Goal: Task Accomplishment & Management: Complete application form

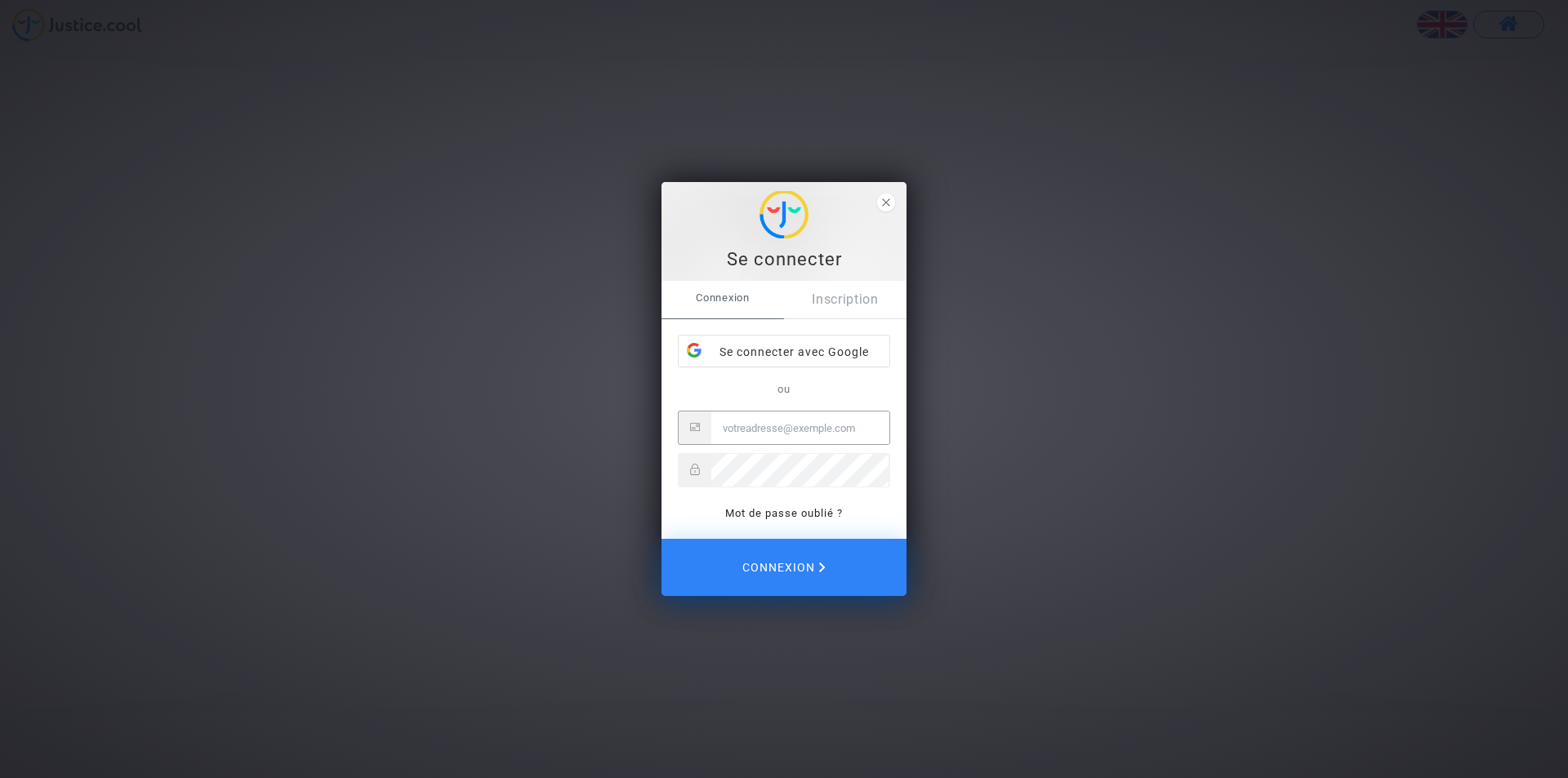
click at [773, 426] on input "Email" at bounding box center [800, 428] width 178 height 33
click at [784, 426] on input "Email" at bounding box center [800, 428] width 178 height 33
type input "[EMAIL_ADDRESS][DOMAIN_NAME]"
click at [661, 539] on button "Connexion" at bounding box center [784, 567] width 245 height 57
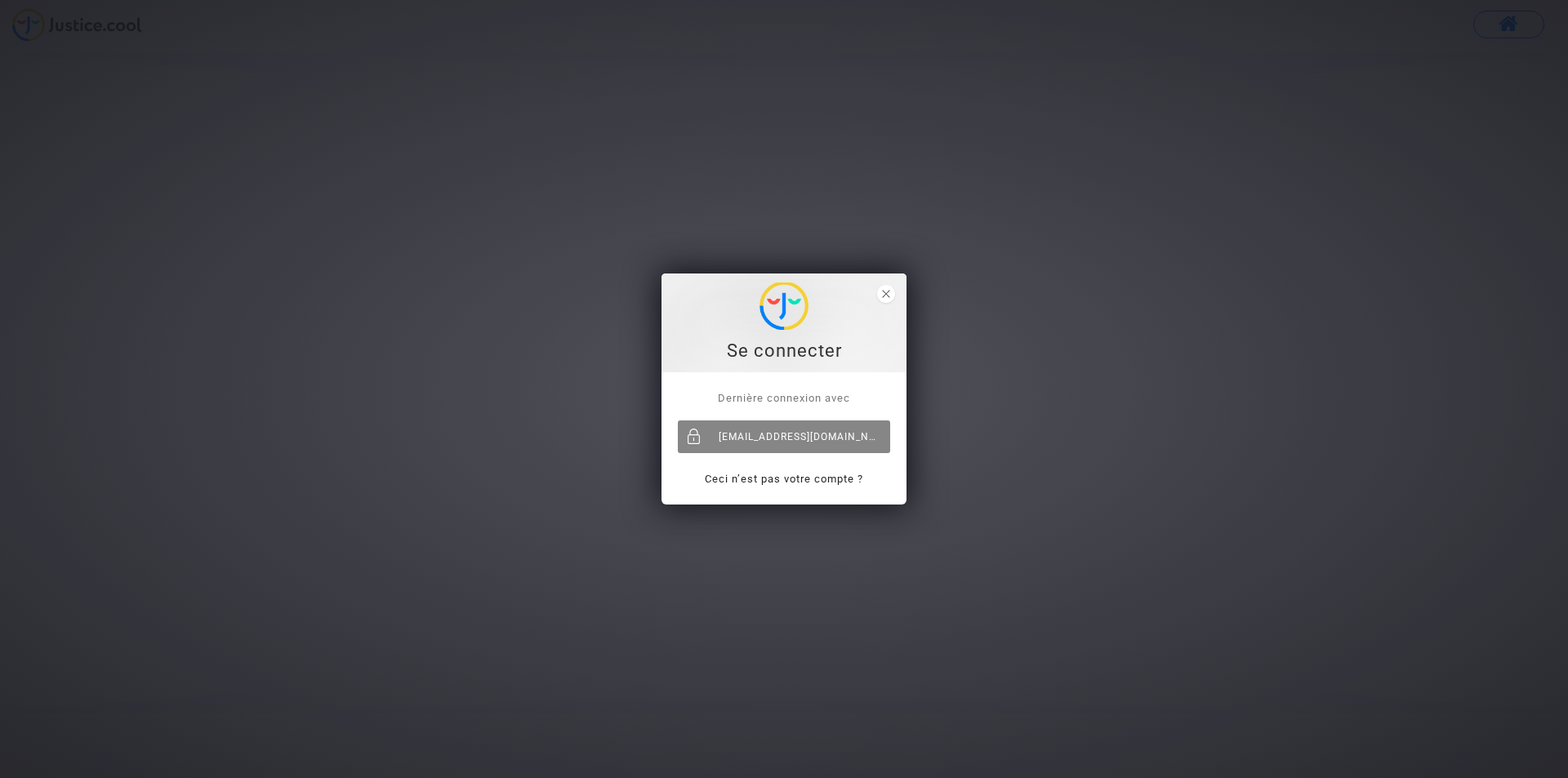
click at [846, 436] on div "[EMAIL_ADDRESS][DOMAIN_NAME]" at bounding box center [784, 436] width 213 height 33
click at [881, 287] on span "close" at bounding box center [886, 294] width 18 height 18
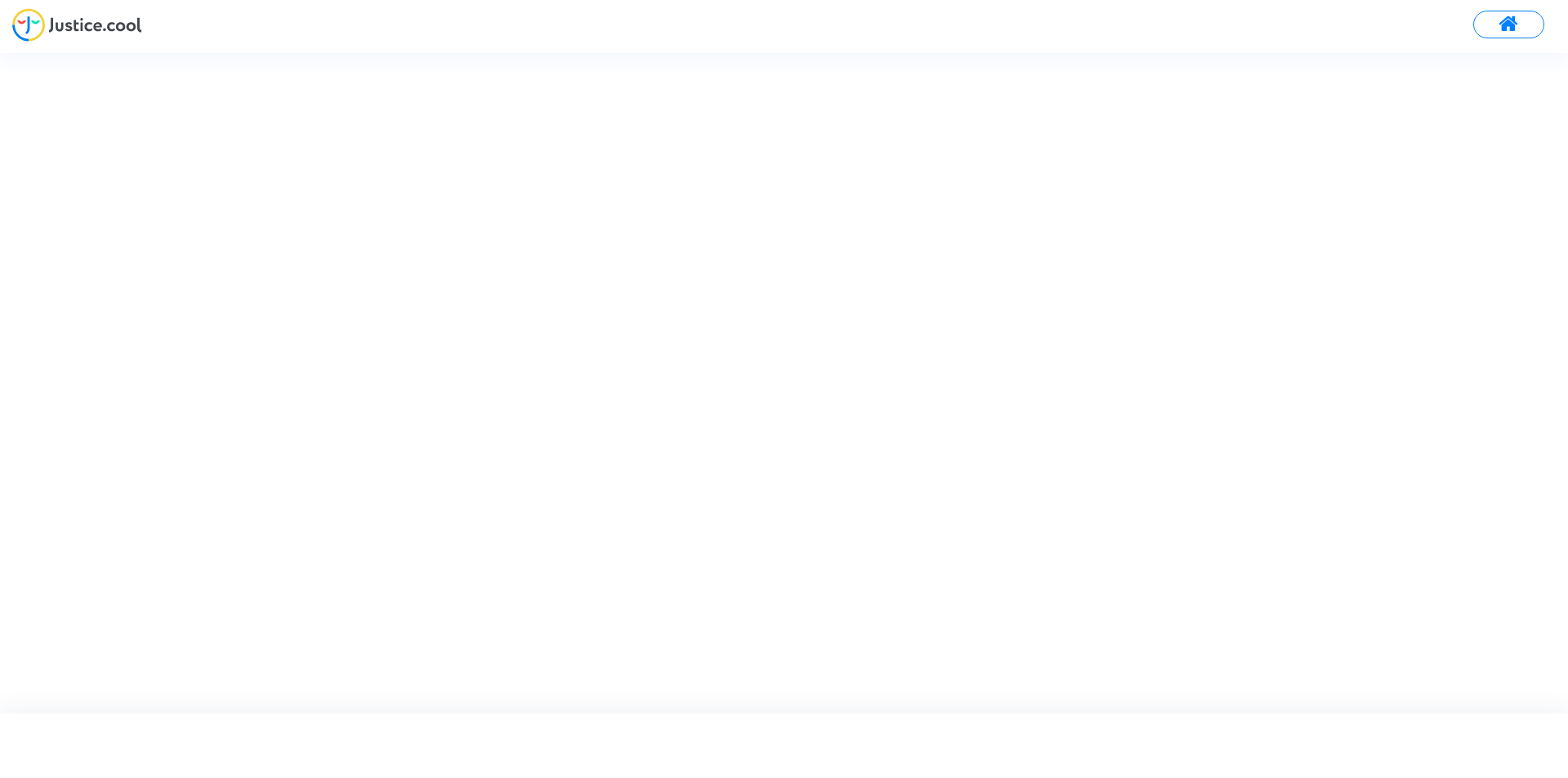
click at [1496, 27] on button at bounding box center [1509, 24] width 71 height 28
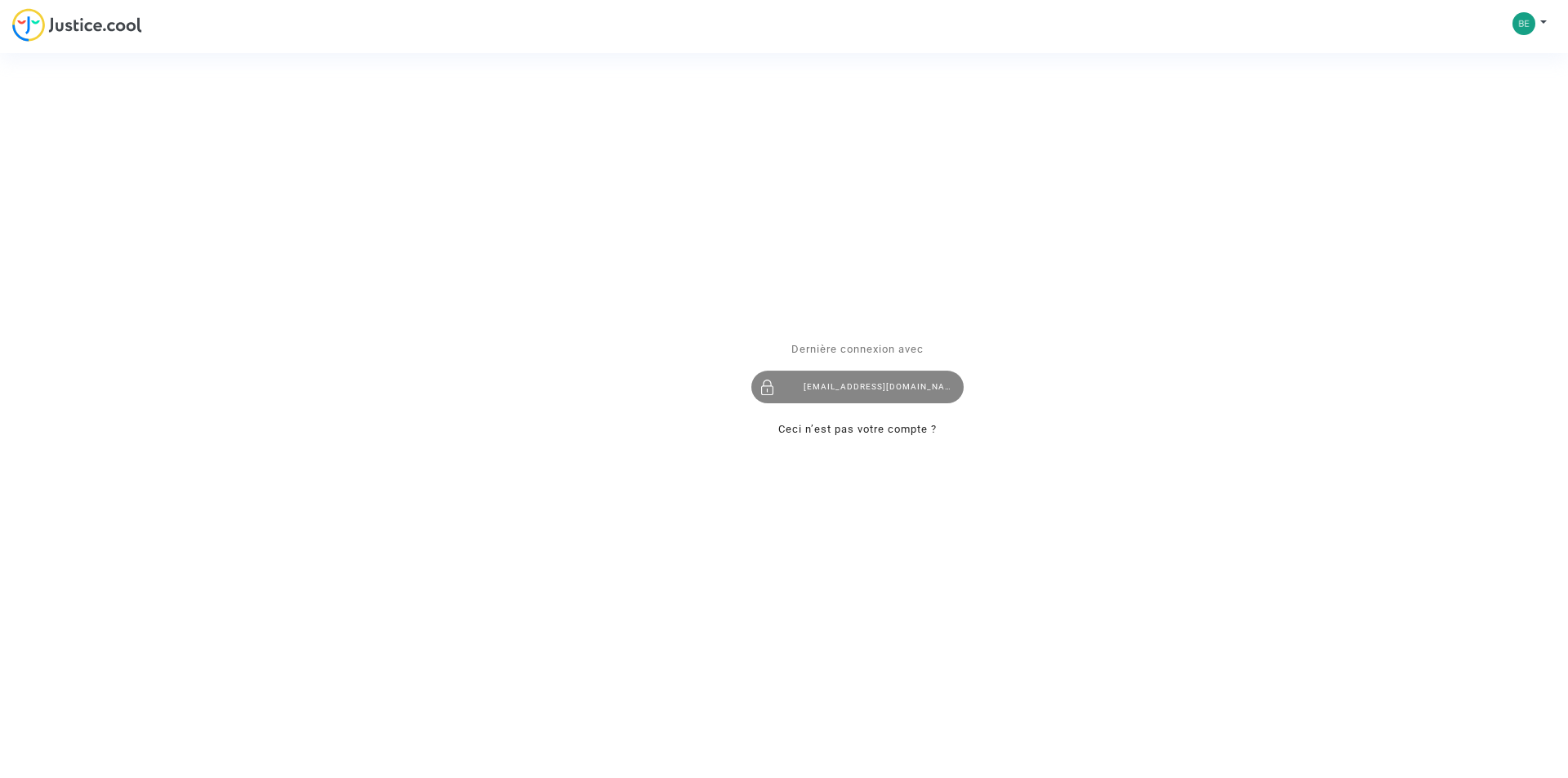
click at [868, 391] on div "[EMAIL_ADDRESS][DOMAIN_NAME]" at bounding box center [858, 387] width 213 height 33
click at [894, 347] on span "Dernière connexion avec" at bounding box center [858, 348] width 132 height 12
click at [109, 25] on div "Se connecter Dernière connexion avec belbrunstephanie0@gmail.com Ceci n’est pas…" at bounding box center [784, 389] width 1568 height 778
click at [882, 433] on link "Ceci n’est pas votre compte ?" at bounding box center [858, 429] width 159 height 12
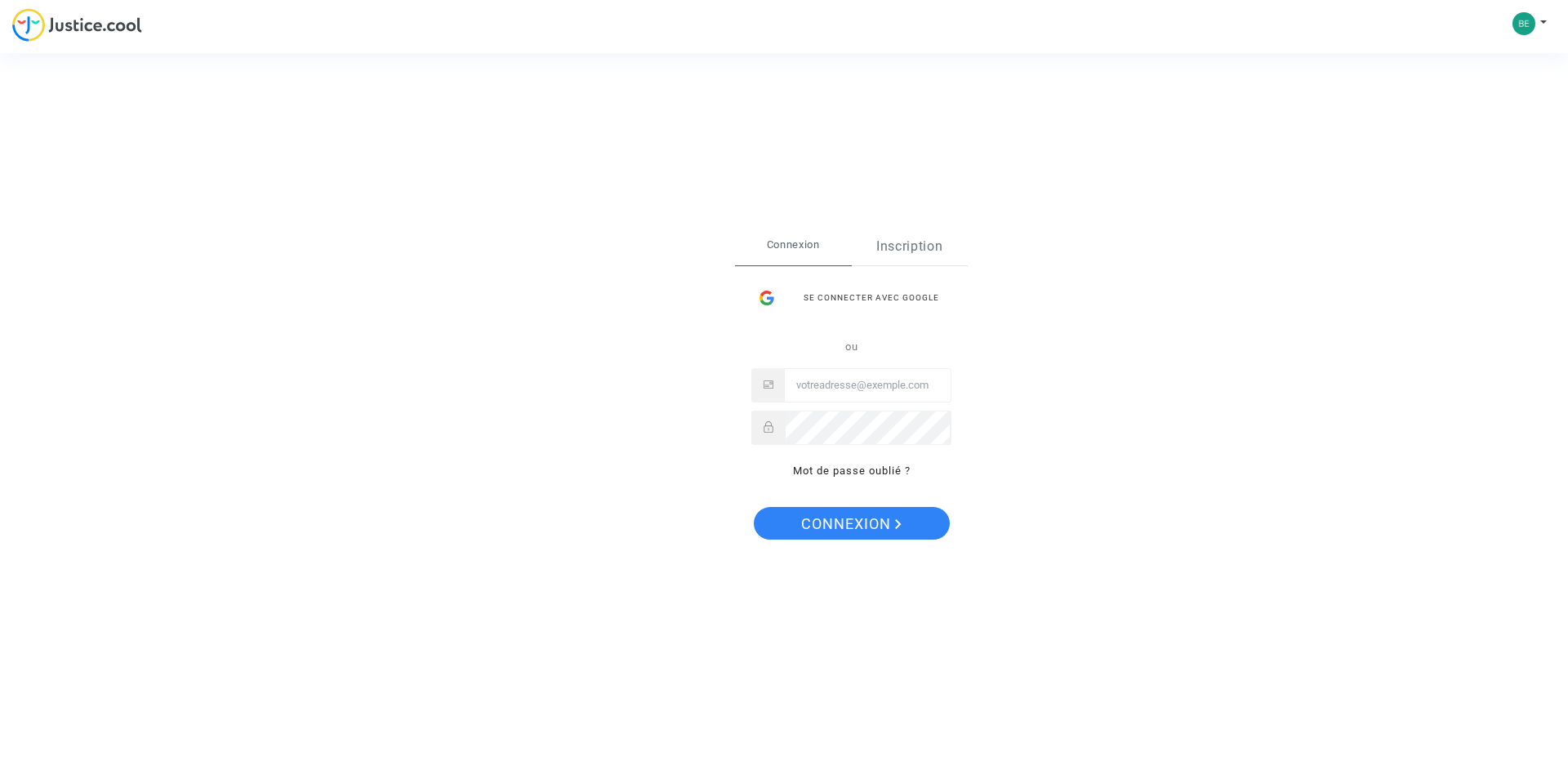
click at [889, 254] on link "Inscription" at bounding box center [910, 246] width 117 height 37
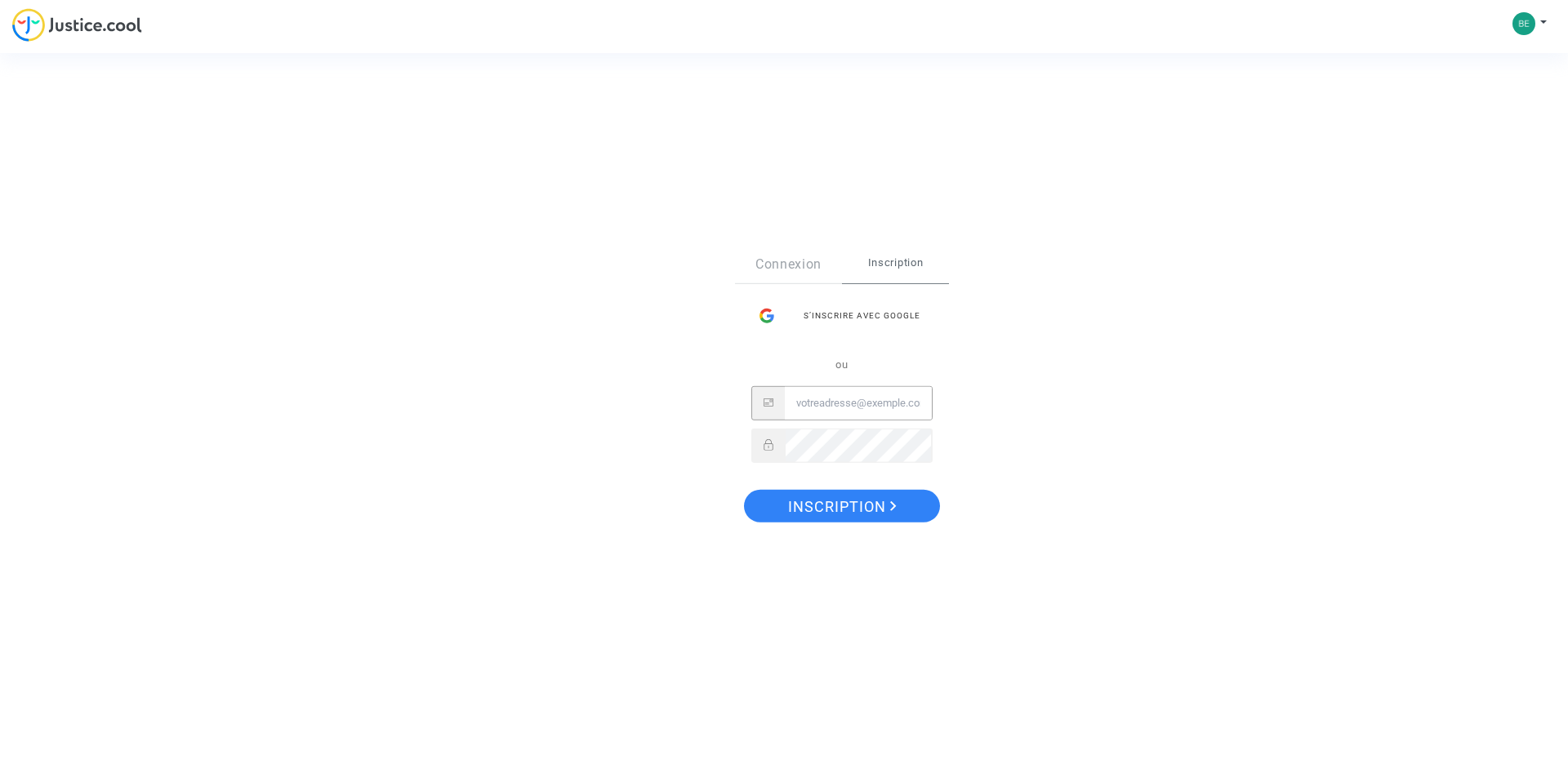
click at [850, 411] on input "Email" at bounding box center [859, 403] width 147 height 33
drag, startPoint x: 880, startPoint y: 408, endPoint x: 892, endPoint y: 402, distance: 13.4
click at [880, 408] on input "belbrunstephanie" at bounding box center [859, 403] width 147 height 33
type input "[EMAIL_ADDRESS][DOMAIN_NAME]"
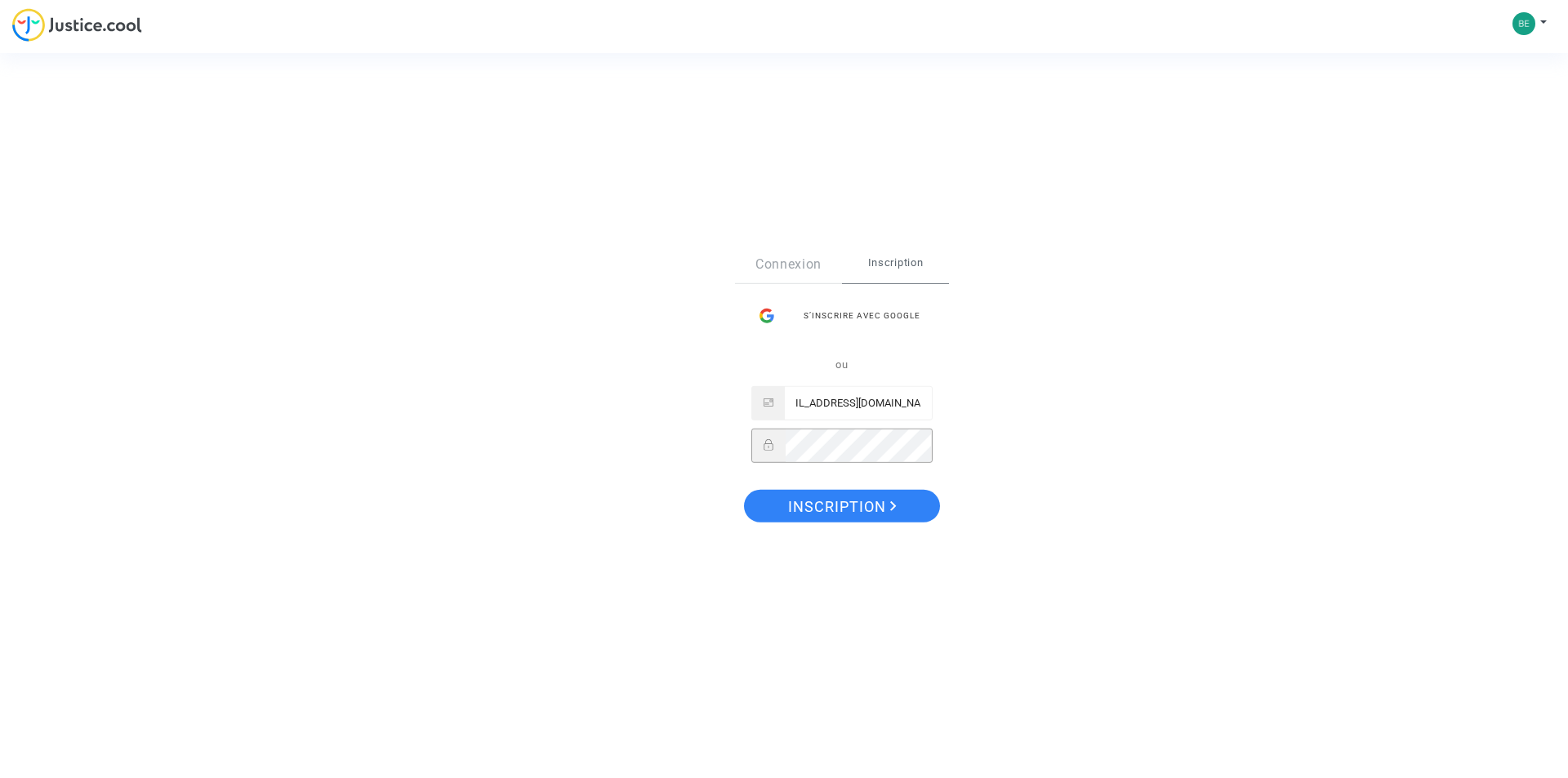
scroll to position [0, 0]
click at [866, 509] on span "Inscription" at bounding box center [841, 507] width 108 height 34
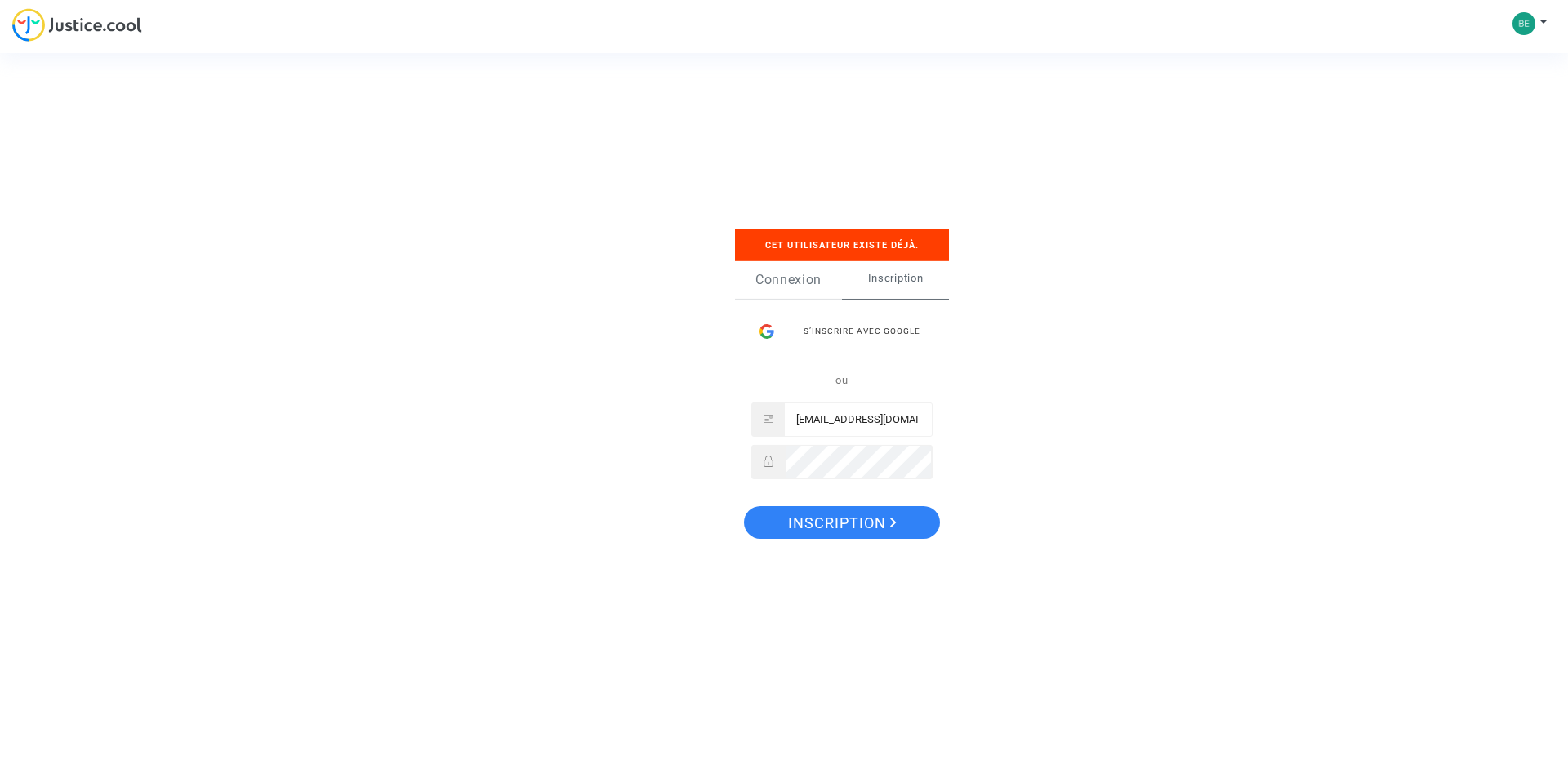
click at [804, 285] on link "Connexion" at bounding box center [789, 279] width 107 height 37
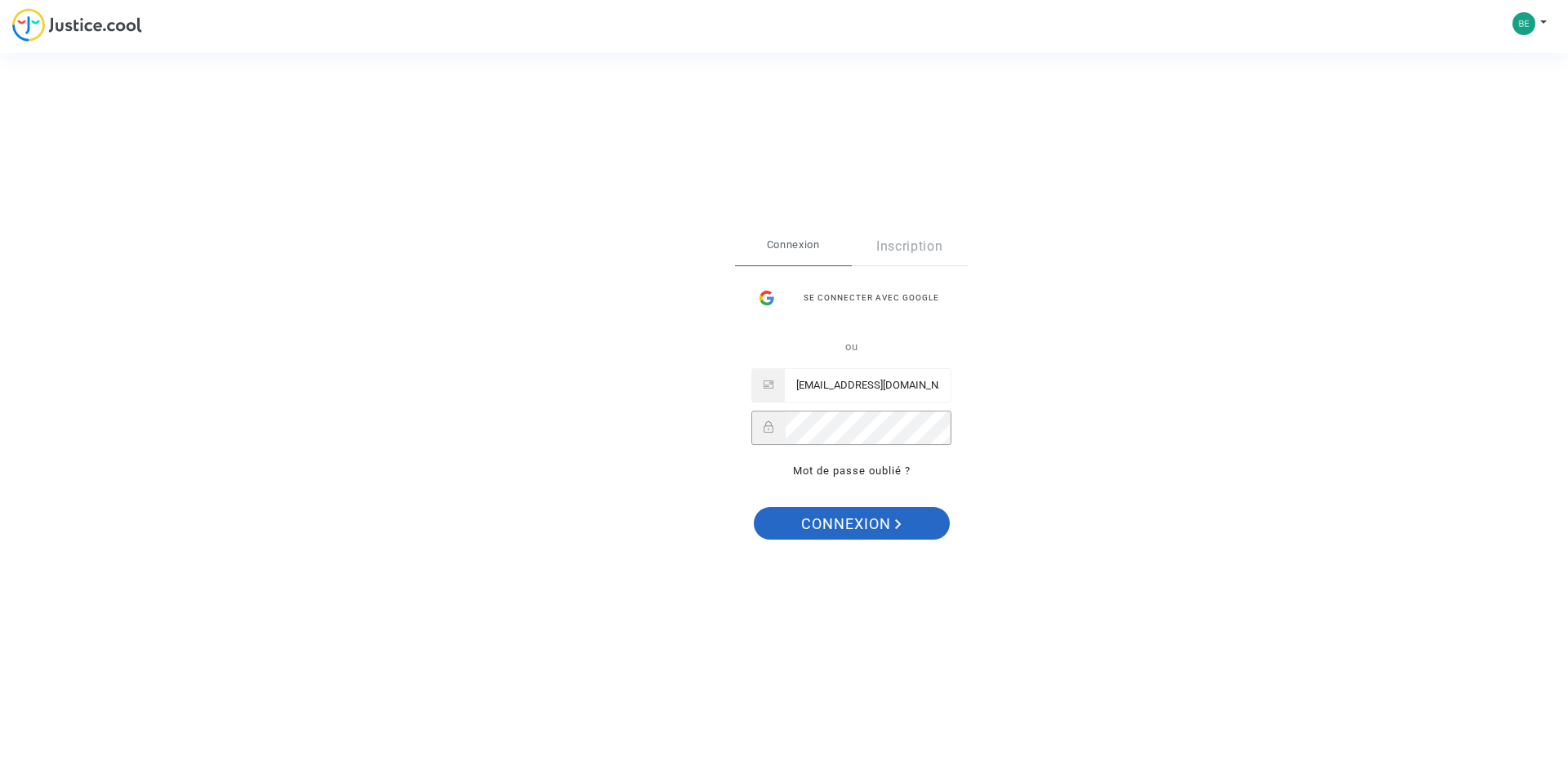
click at [907, 513] on button "Connexion" at bounding box center [852, 523] width 196 height 33
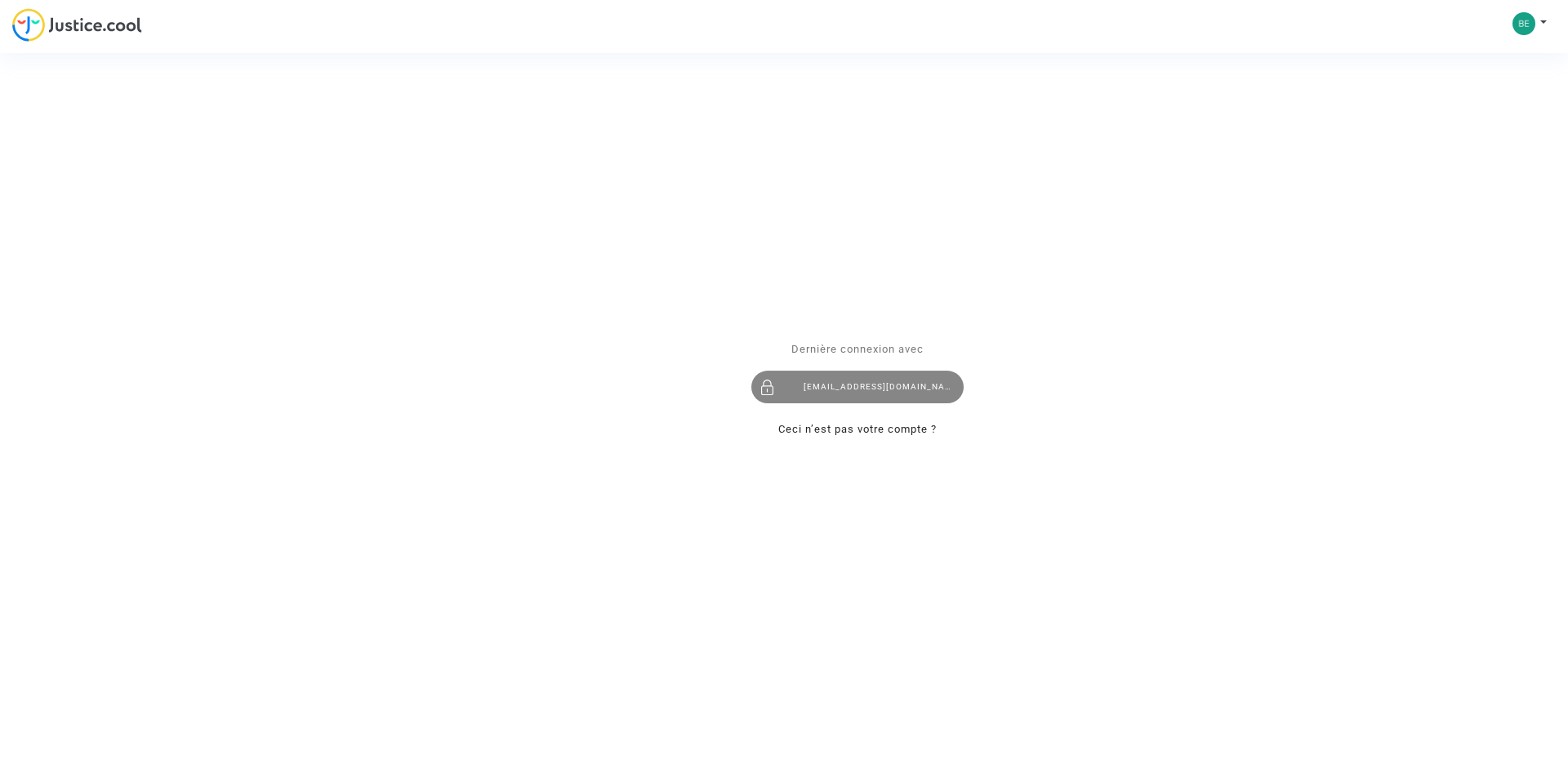
click at [834, 384] on div "[EMAIL_ADDRESS][DOMAIN_NAME]" at bounding box center [858, 387] width 213 height 33
